Goal: Transaction & Acquisition: Purchase product/service

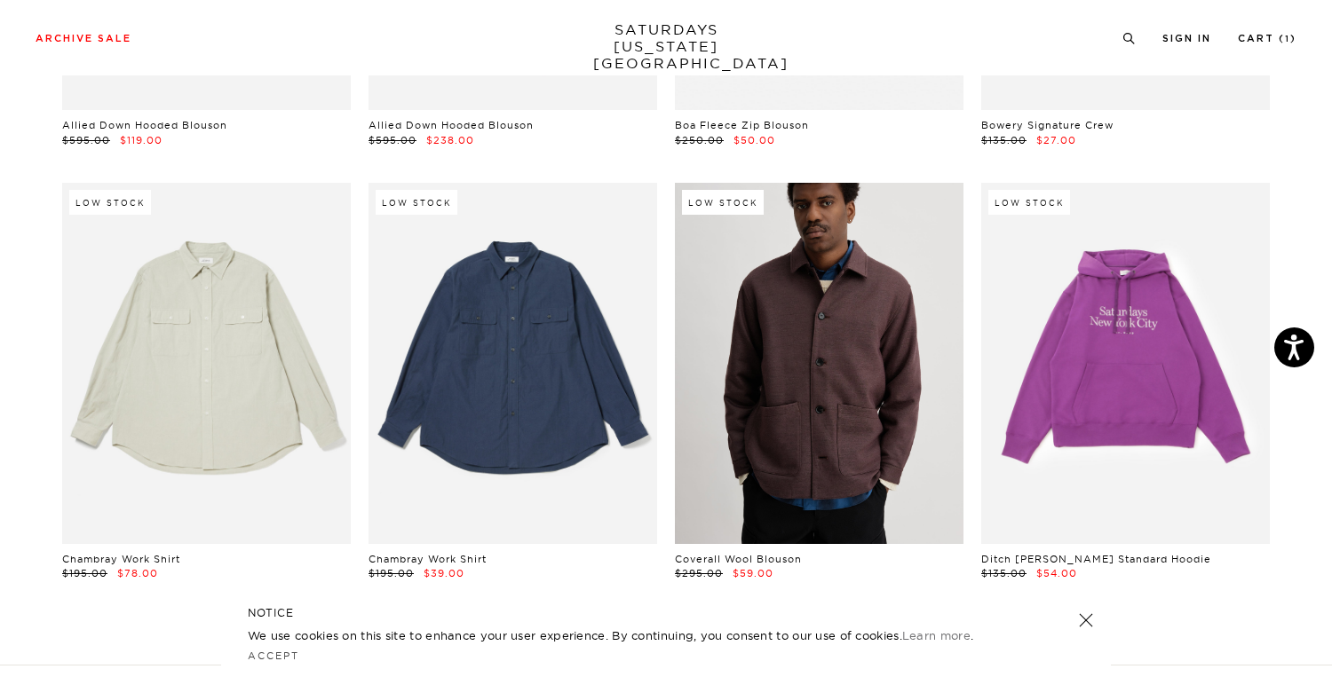
scroll to position [30874, 0]
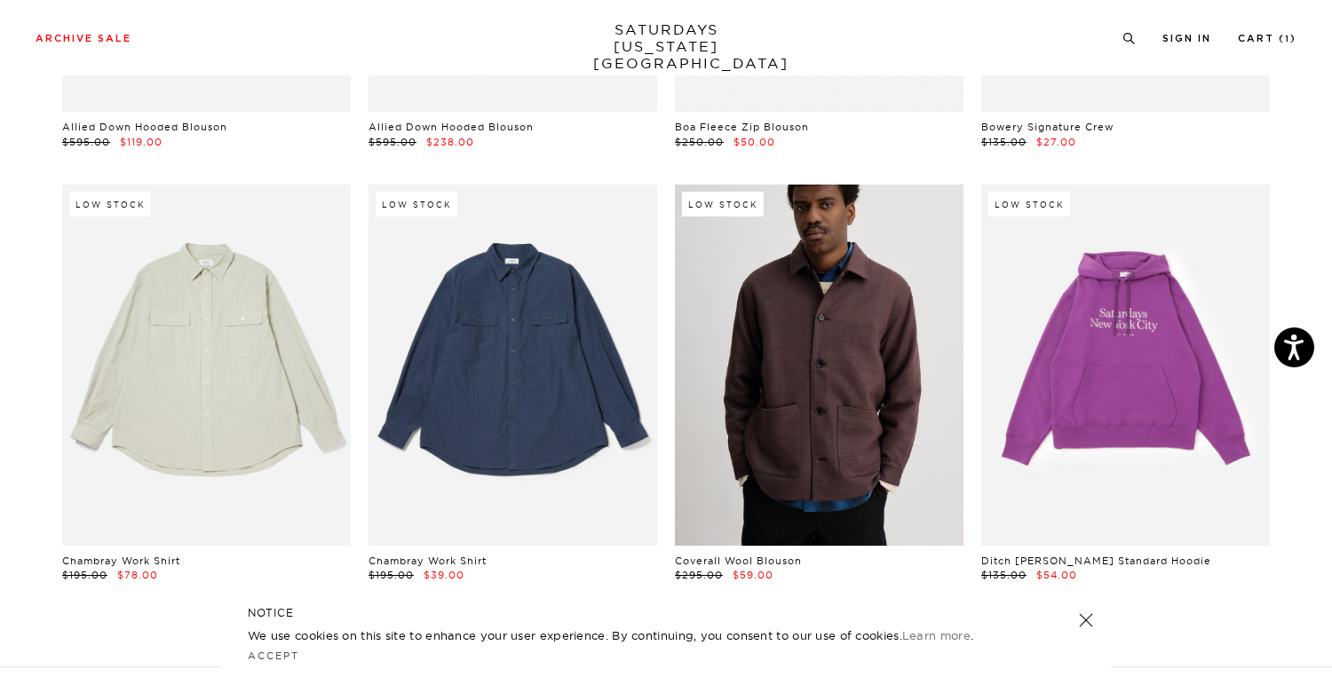
click at [816, 285] on link at bounding box center [819, 365] width 289 height 360
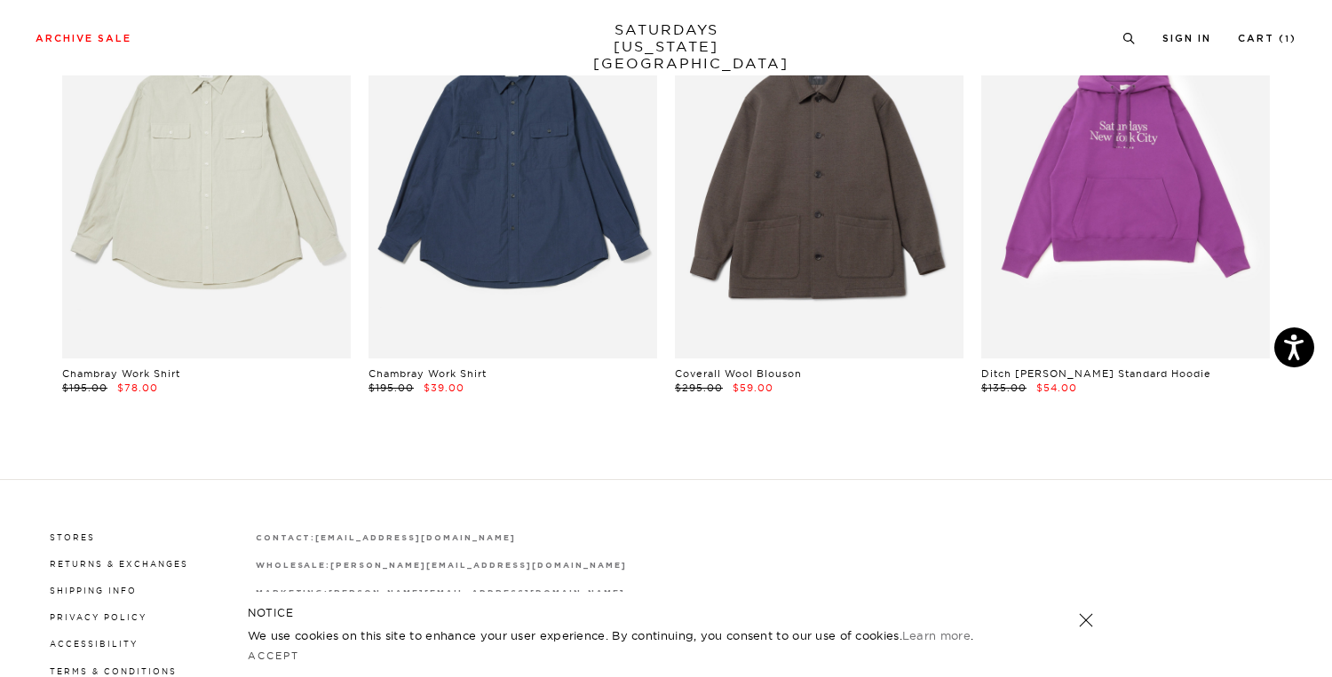
scroll to position [31063, 0]
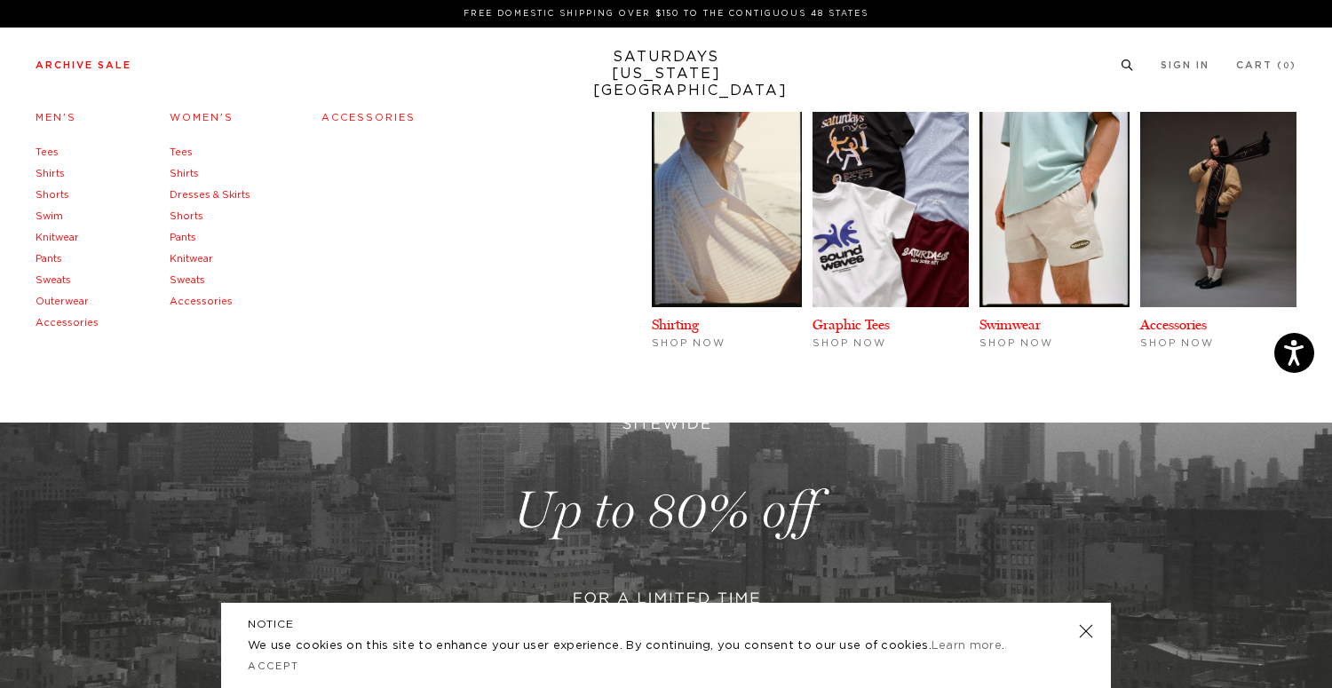
click at [60, 301] on link "Outerwear" at bounding box center [62, 301] width 53 height 10
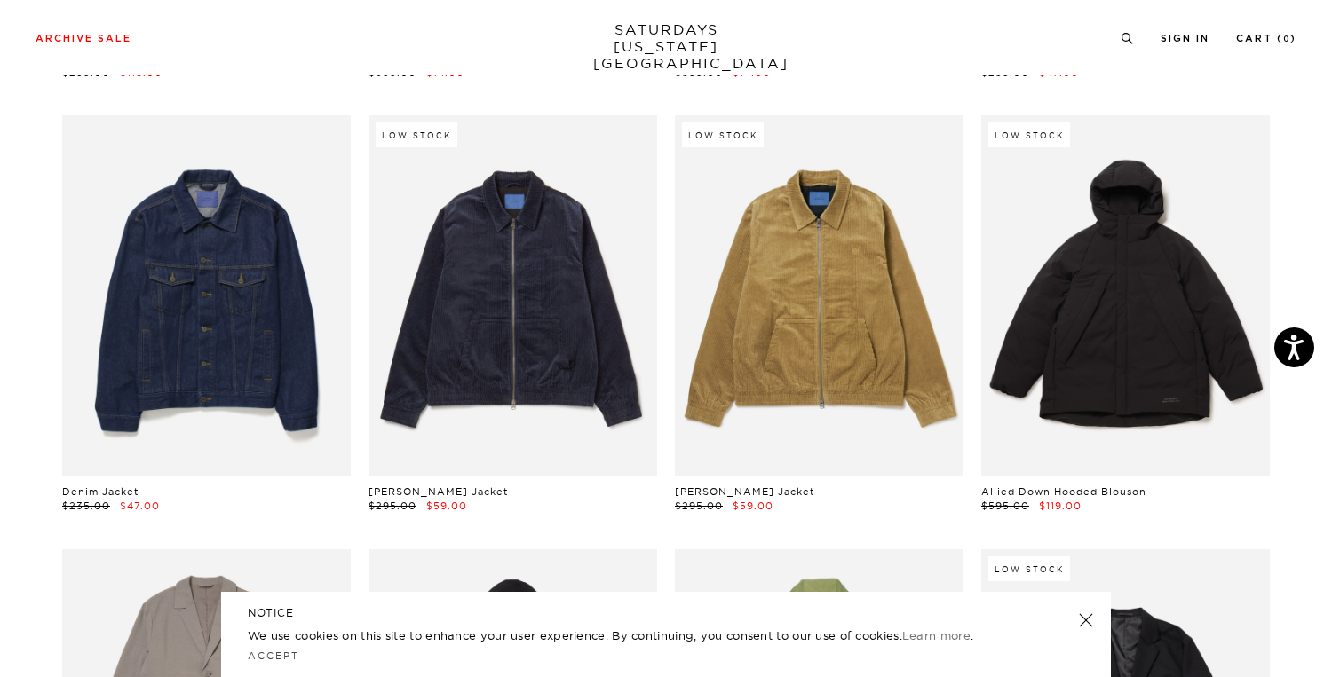
scroll to position [511, 0]
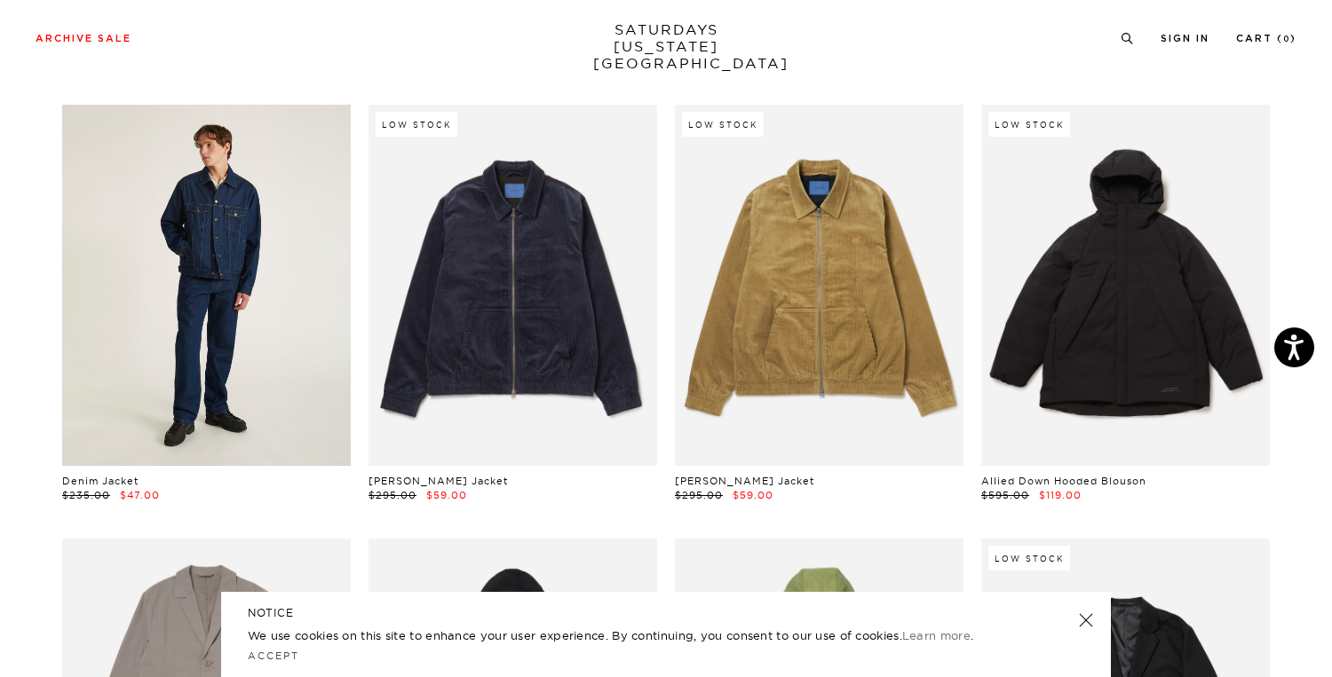
click at [292, 383] on link at bounding box center [206, 285] width 289 height 360
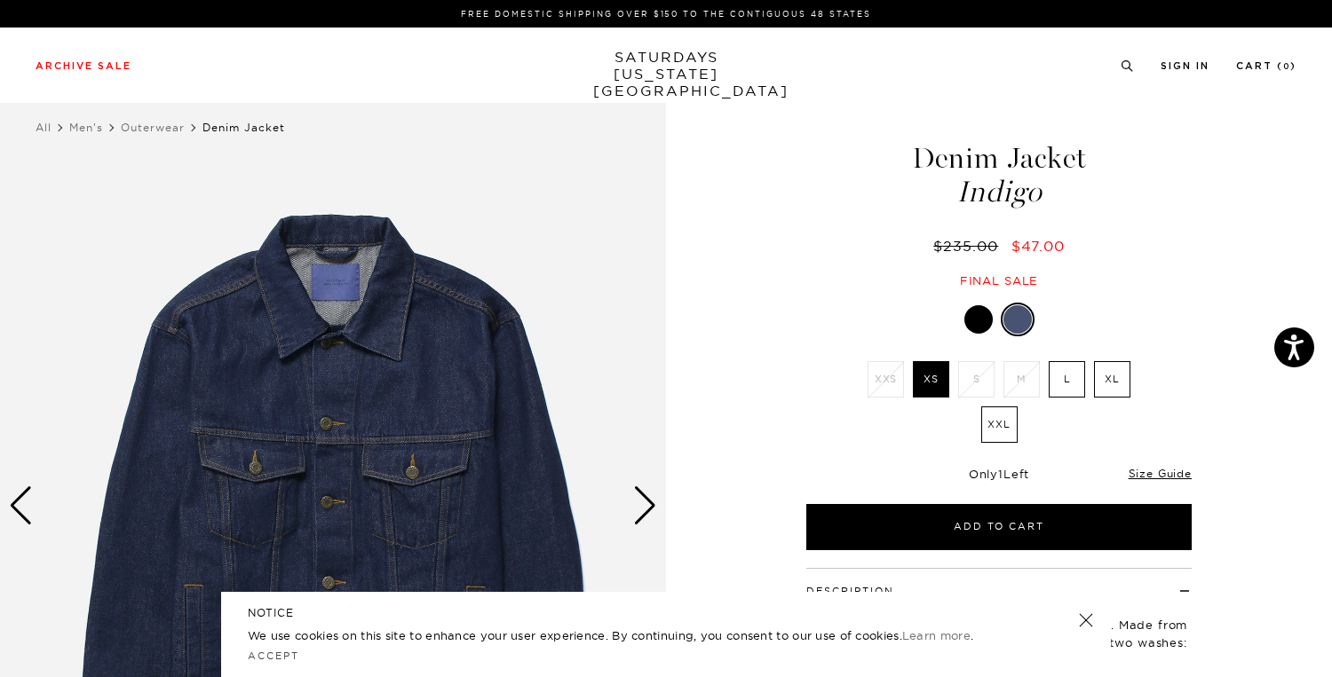
click at [1072, 381] on label "L" at bounding box center [1066, 379] width 36 height 36
click at [0, 0] on input "L" at bounding box center [0, 0] width 0 height 0
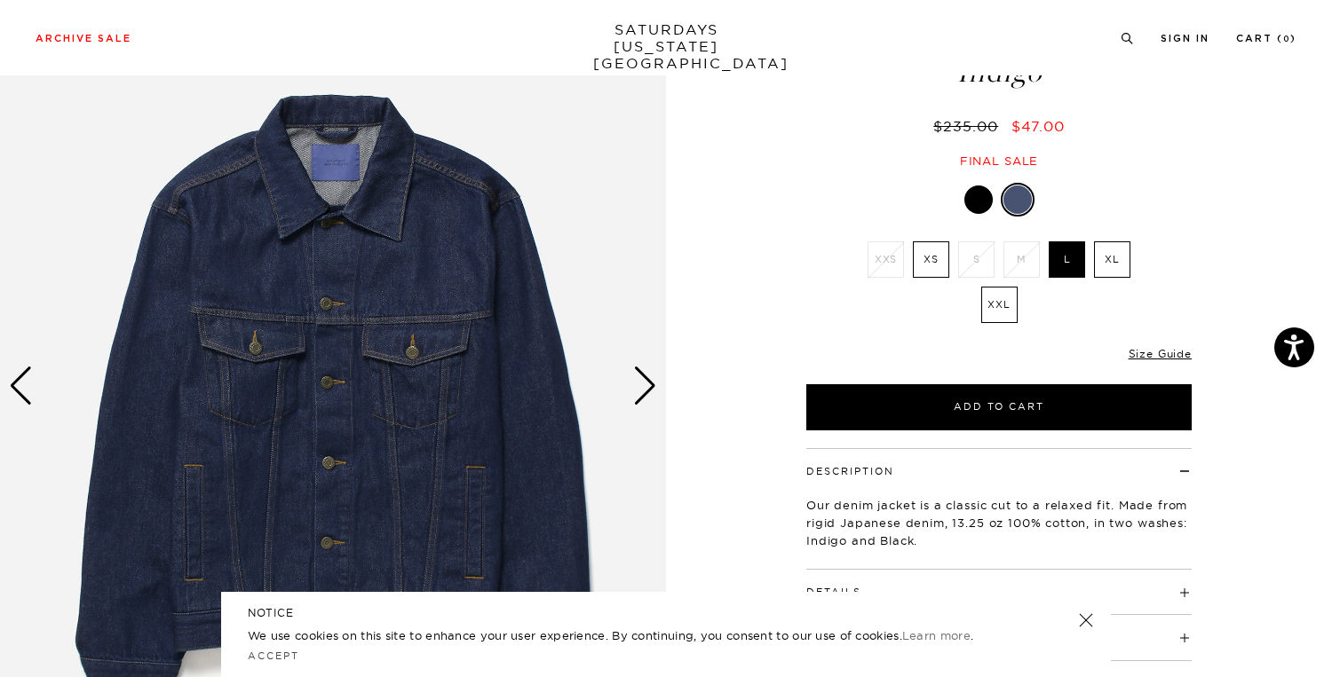
scroll to position [121, 0]
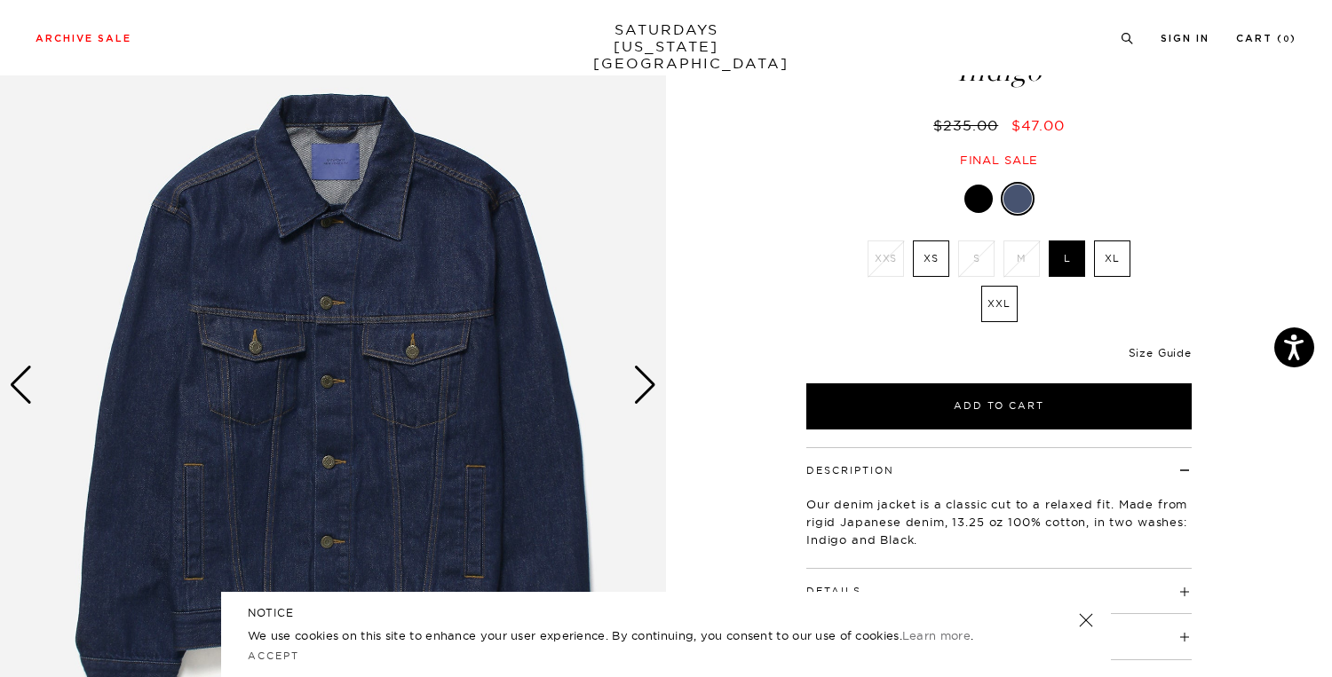
click at [1150, 353] on link "Size Guide" at bounding box center [1159, 352] width 63 height 13
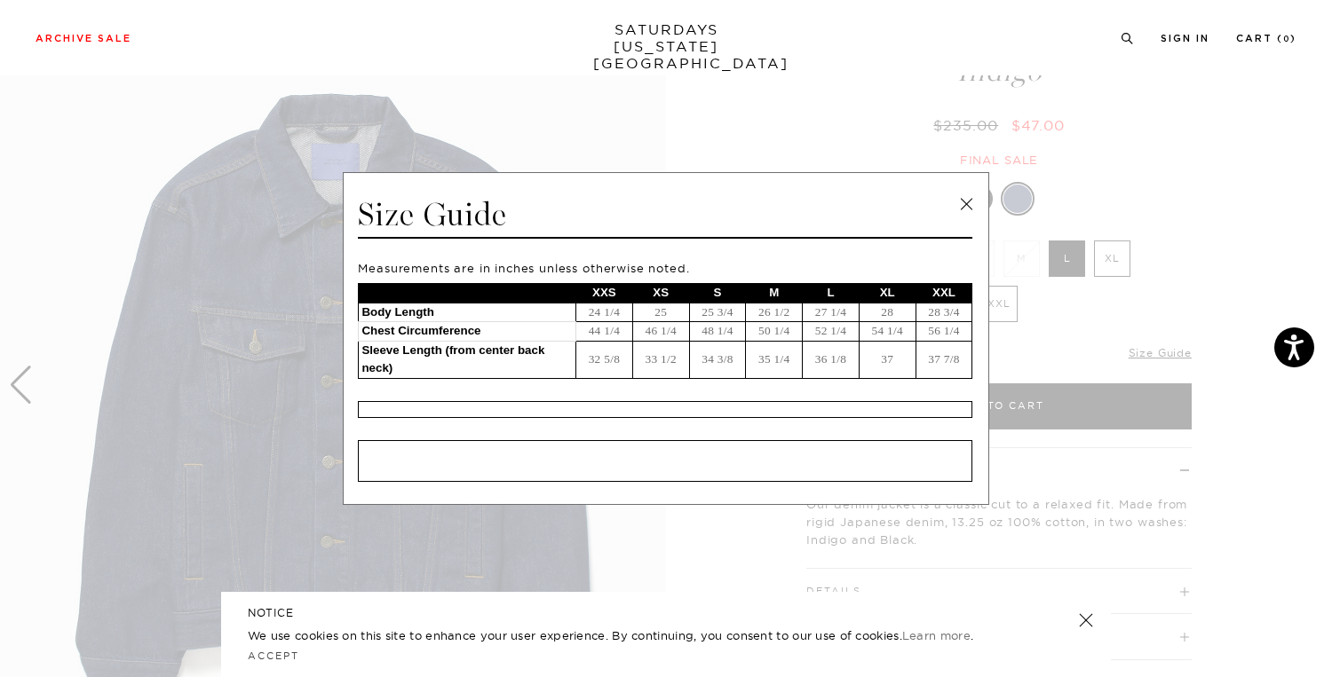
click at [967, 192] on link at bounding box center [966, 204] width 27 height 27
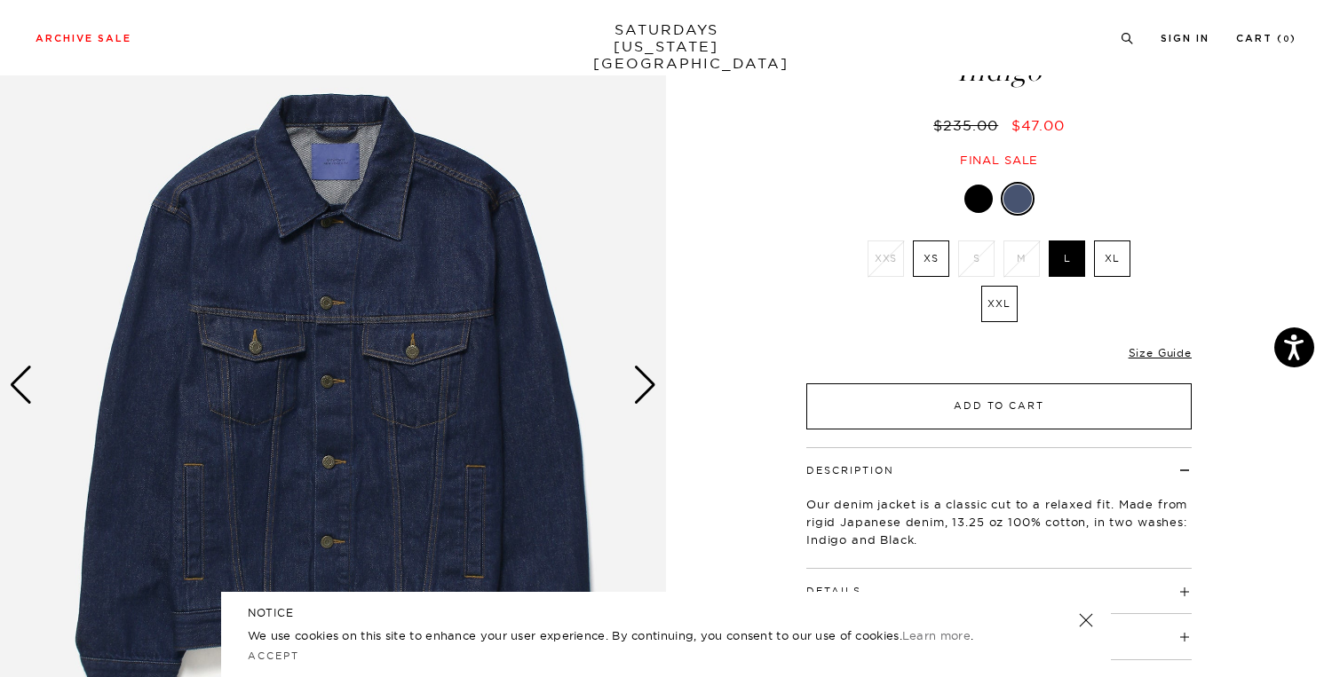
click at [975, 410] on button "Add to Cart" at bounding box center [998, 406] width 385 height 46
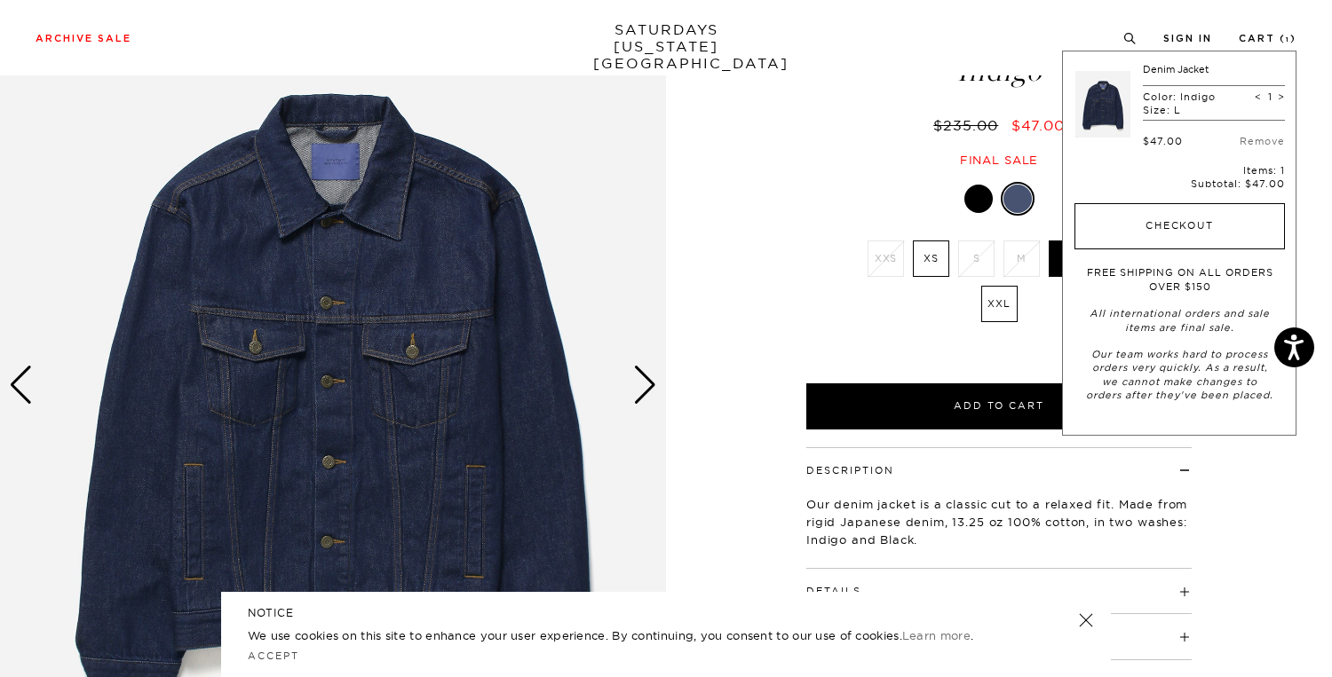
click at [1164, 217] on button "Checkout" at bounding box center [1179, 226] width 210 height 46
